Goal: Task Accomplishment & Management: Complete application form

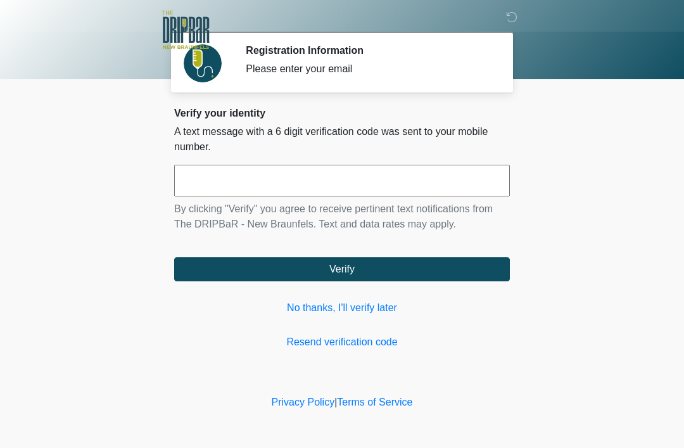
click at [352, 307] on link "No thanks, I'll verify later" at bounding box center [342, 307] width 336 height 15
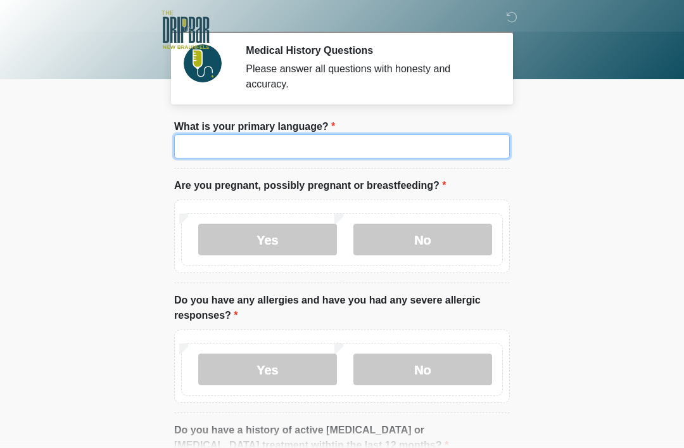
click at [404, 155] on input "What is your primary language?" at bounding box center [342, 146] width 336 height 24
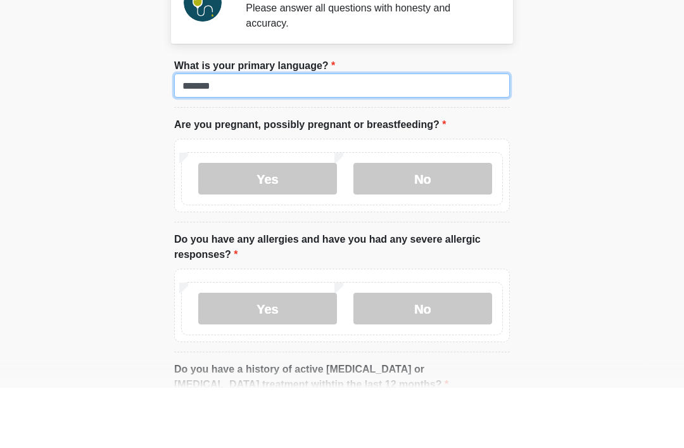
type input "*******"
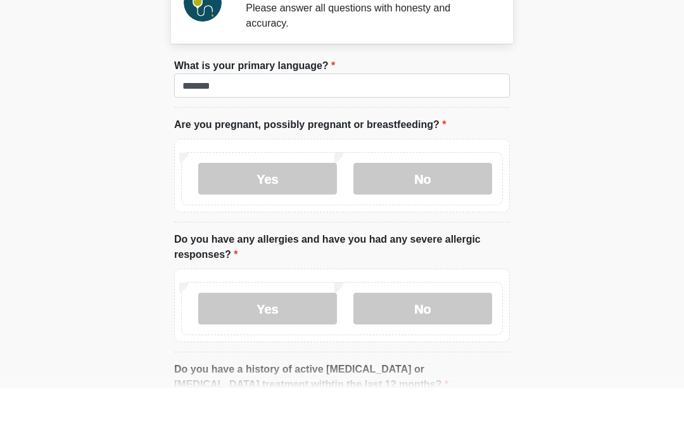
click at [439, 224] on label "No" at bounding box center [423, 240] width 139 height 32
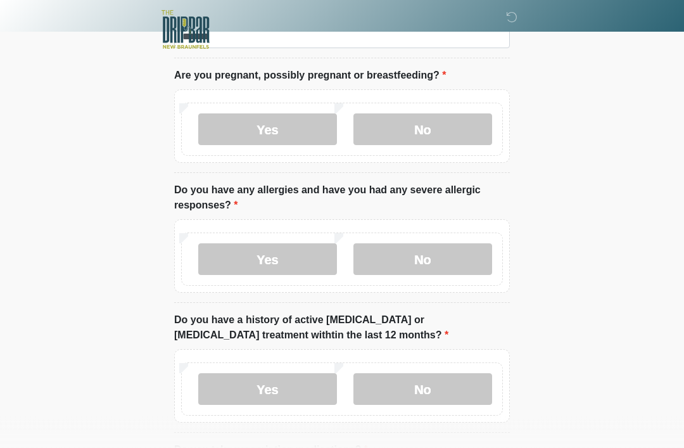
scroll to position [110, 0]
click at [234, 255] on label "Yes" at bounding box center [267, 259] width 139 height 32
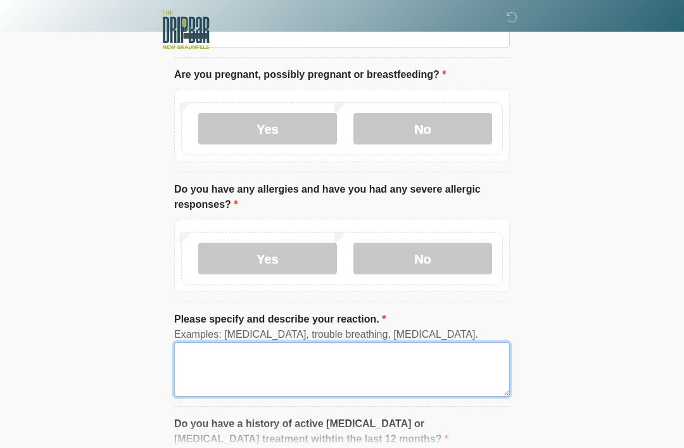
click at [196, 359] on textarea "Please specify and describe your reaction." at bounding box center [342, 369] width 336 height 54
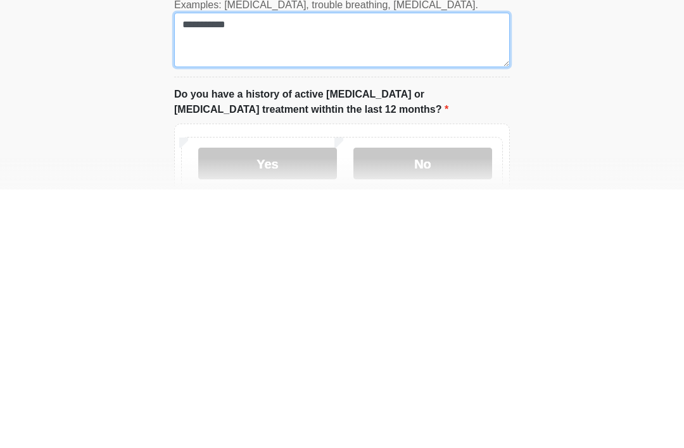
scroll to position [182, 0]
type textarea "**********"
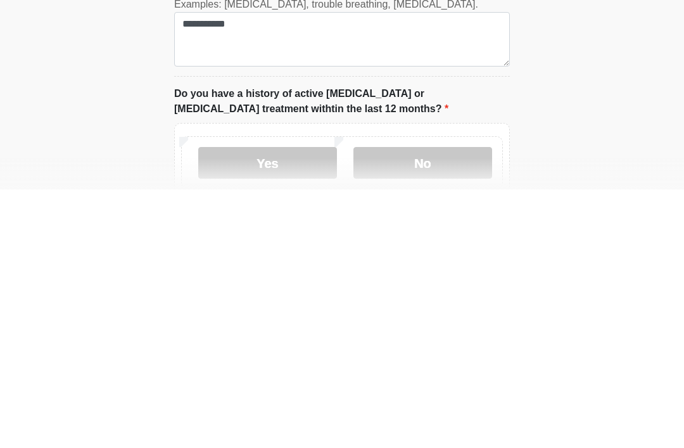
click at [443, 405] on label "No" at bounding box center [423, 421] width 139 height 32
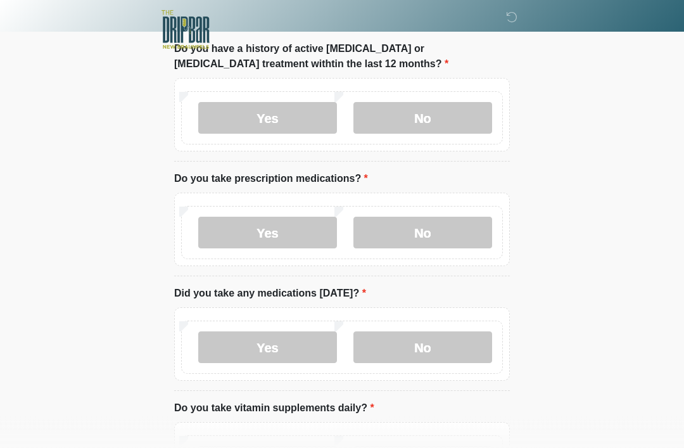
click at [224, 224] on label "Yes" at bounding box center [267, 233] width 139 height 32
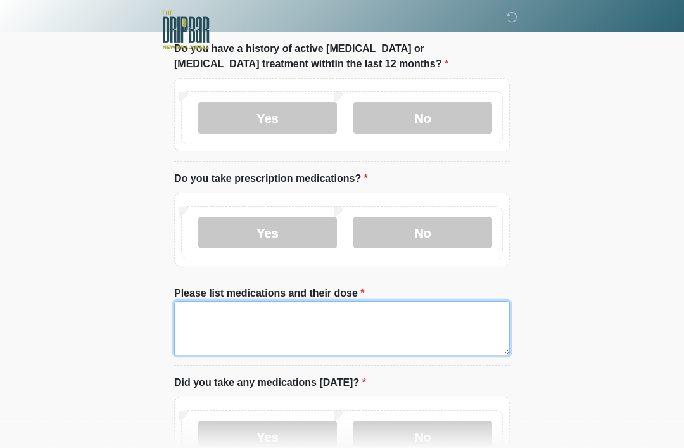
click at [196, 316] on textarea "Please list medications and their dose" at bounding box center [342, 328] width 336 height 54
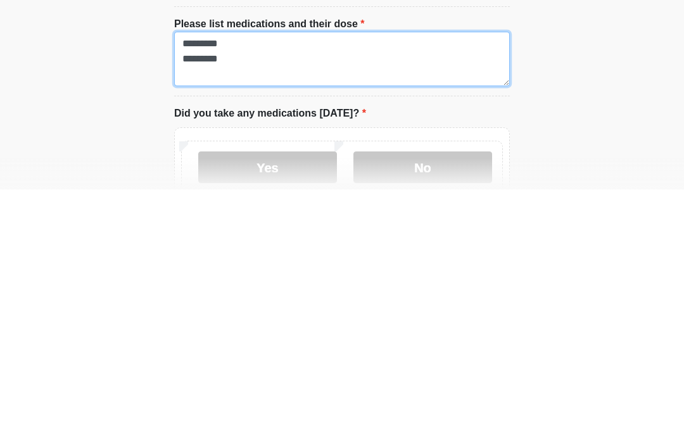
scroll to position [499, 0]
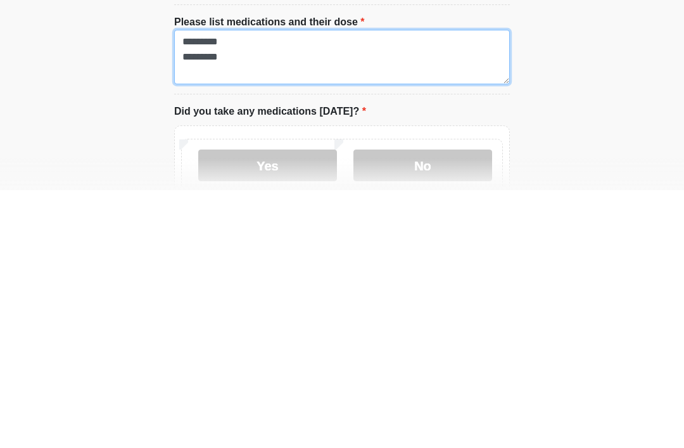
type textarea "********* *********"
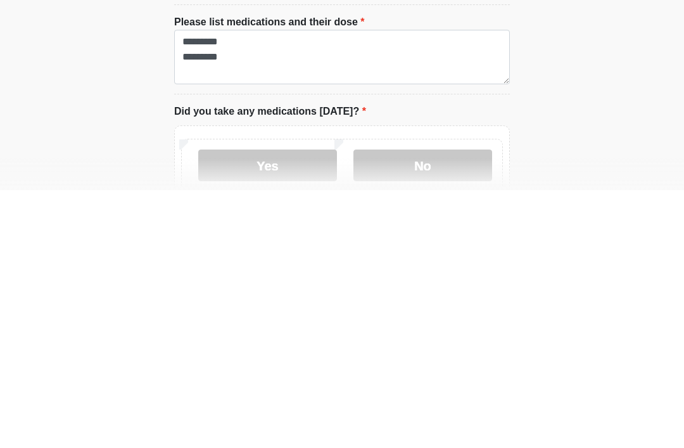
click at [229, 407] on label "Yes" at bounding box center [267, 423] width 139 height 32
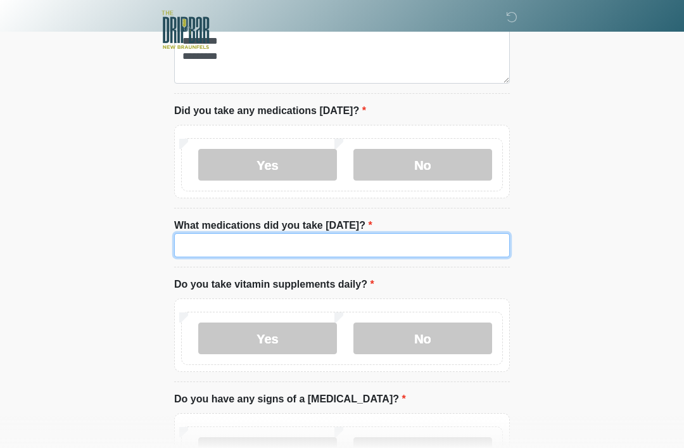
click at [191, 241] on input "What medications did you take [DATE]?" at bounding box center [342, 245] width 336 height 24
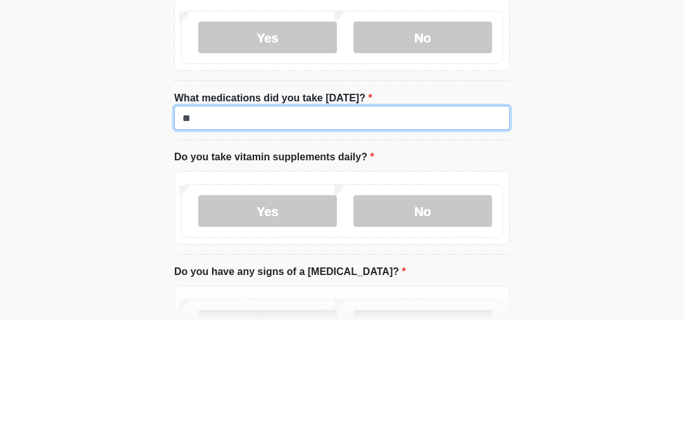
type input "*"
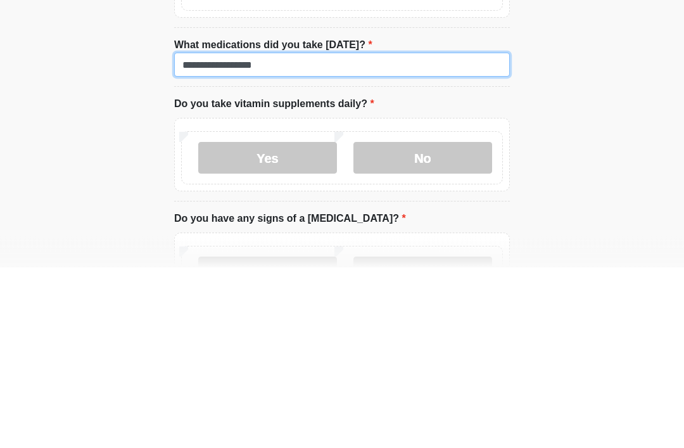
type input "**********"
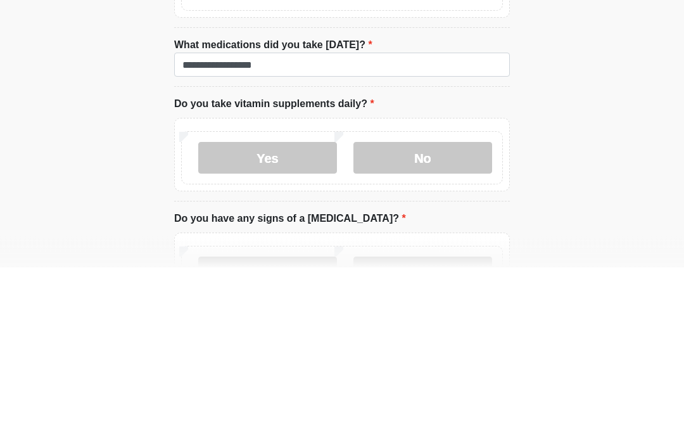
click at [215, 323] on label "Yes" at bounding box center [267, 339] width 139 height 32
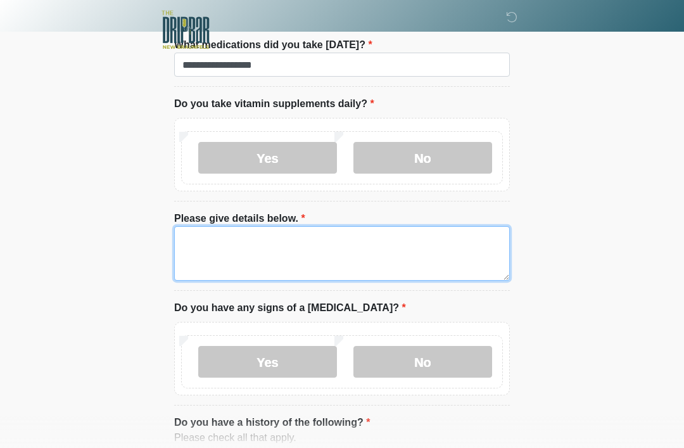
click at [195, 244] on textarea "Please give details below." at bounding box center [342, 253] width 336 height 54
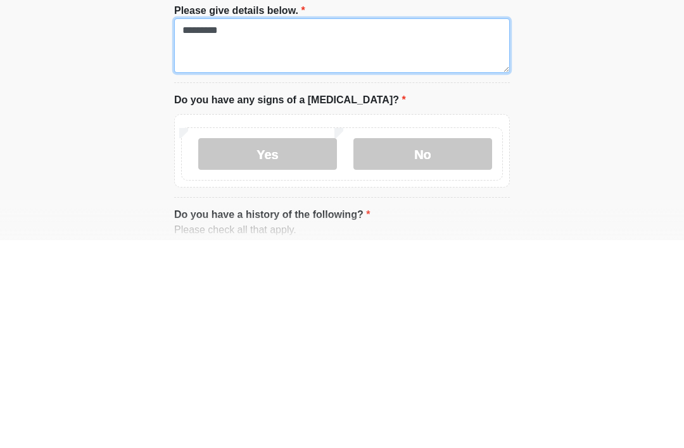
type textarea "********"
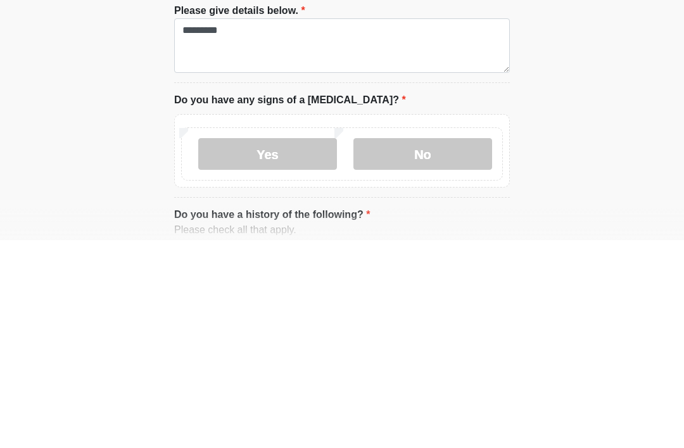
click at [416, 346] on label "No" at bounding box center [423, 362] width 139 height 32
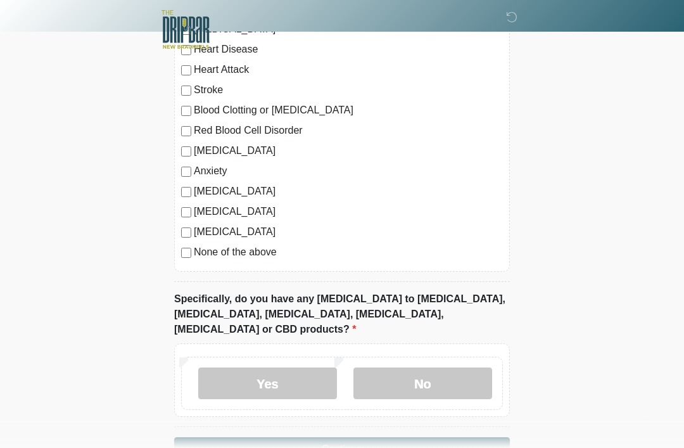
scroll to position [1376, 0]
click at [455, 367] on label "No" at bounding box center [423, 383] width 139 height 32
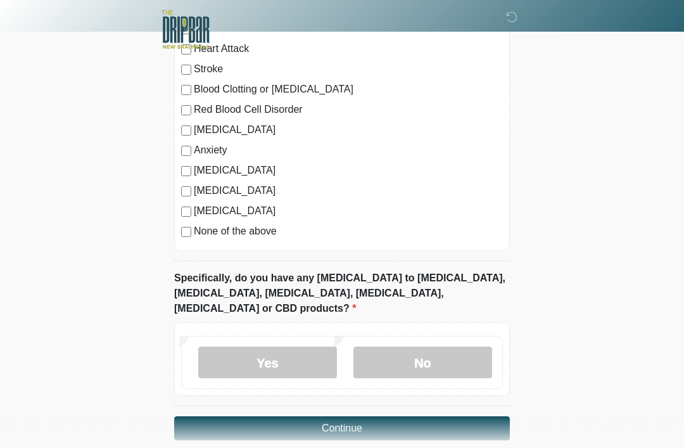
scroll to position [1397, 0]
click at [201, 416] on button "Continue" at bounding box center [342, 428] width 336 height 24
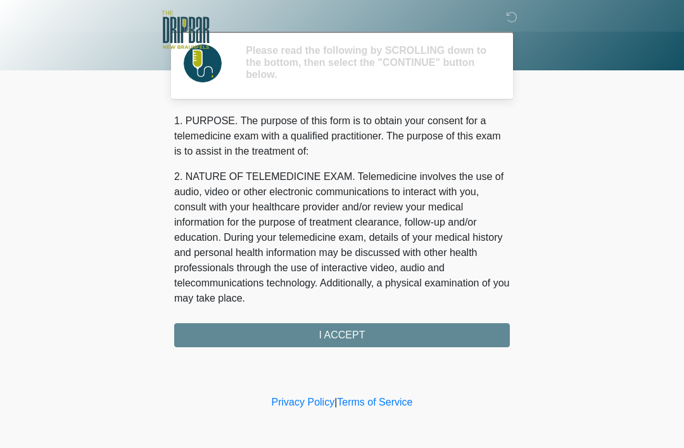
scroll to position [0, 0]
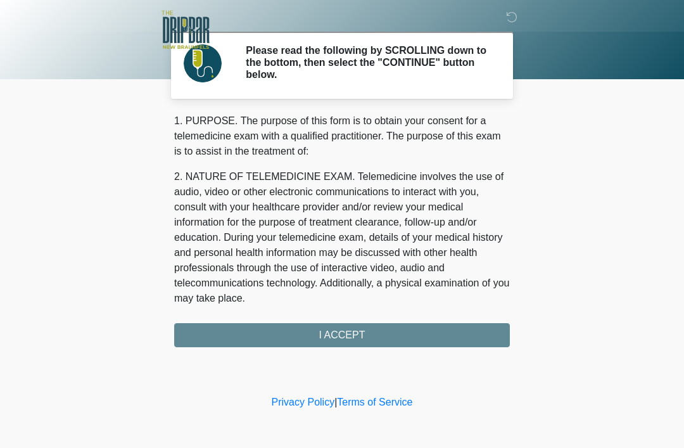
click at [465, 332] on div "1. PURPOSE. The purpose of this form is to obtain your consent for a telemedici…" at bounding box center [342, 230] width 336 height 234
click at [445, 335] on div "1. PURPOSE. The purpose of this form is to obtain your consent for a telemedici…" at bounding box center [342, 230] width 336 height 234
click at [279, 340] on div "1. PURPOSE. The purpose of this form is to obtain your consent for a telemedici…" at bounding box center [342, 230] width 336 height 234
click at [324, 342] on div "1. PURPOSE. The purpose of this form is to obtain your consent for a telemedici…" at bounding box center [342, 230] width 336 height 234
click at [333, 338] on div "1. PURPOSE. The purpose of this form is to obtain your consent for a telemedici…" at bounding box center [342, 230] width 336 height 234
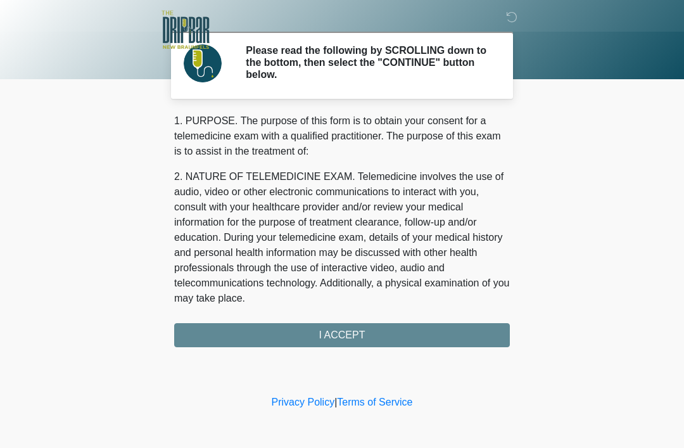
click at [347, 335] on div "1. PURPOSE. The purpose of this form is to obtain your consent for a telemedici…" at bounding box center [342, 230] width 336 height 234
click at [372, 343] on div "1. PURPOSE. The purpose of this form is to obtain your consent for a telemedici…" at bounding box center [342, 230] width 336 height 234
click at [372, 342] on div "1. PURPOSE. The purpose of this form is to obtain your consent for a telemedici…" at bounding box center [342, 230] width 336 height 234
click at [259, 336] on div "1. PURPOSE. The purpose of this form is to obtain your consent for a telemedici…" at bounding box center [342, 230] width 336 height 234
click at [419, 327] on div "1. PURPOSE. The purpose of this form is to obtain your consent for a telemedici…" at bounding box center [342, 230] width 336 height 234
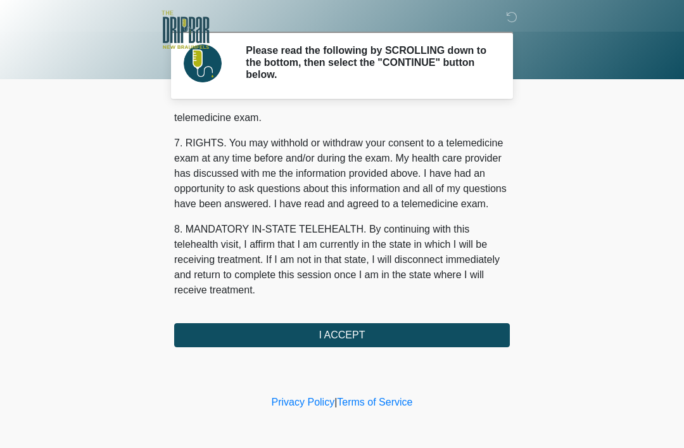
scroll to position [556, 0]
click at [443, 333] on button "I ACCEPT" at bounding box center [342, 335] width 336 height 24
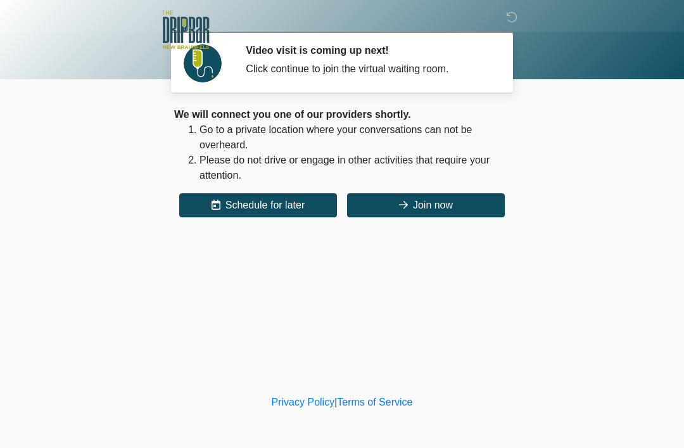
click at [405, 216] on button "Join now" at bounding box center [426, 205] width 158 height 24
